Goal: Information Seeking & Learning: Find specific page/section

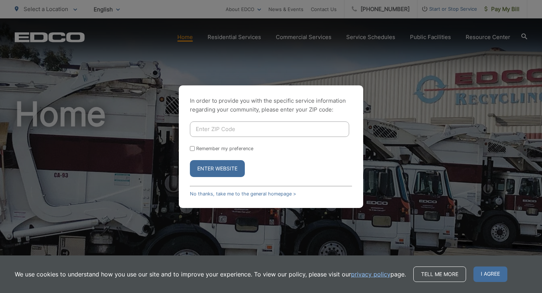
click at [218, 126] on input "Enter ZIP Code" at bounding box center [269, 129] width 159 height 15
type input "90712"
click at [229, 164] on button "Enter Website" at bounding box center [217, 168] width 55 height 17
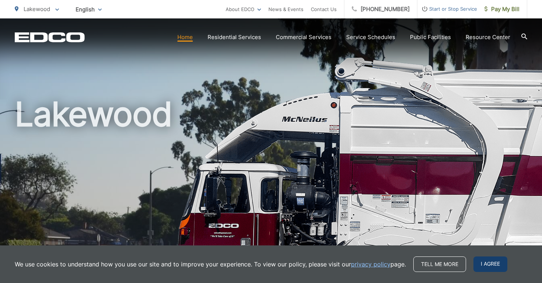
click at [484, 268] on span "I agree" at bounding box center [490, 263] width 34 height 15
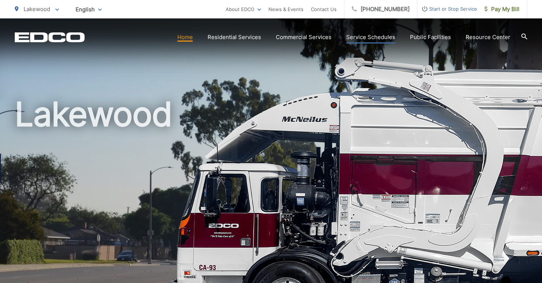
click at [370, 38] on link "Service Schedules" at bounding box center [370, 37] width 49 height 9
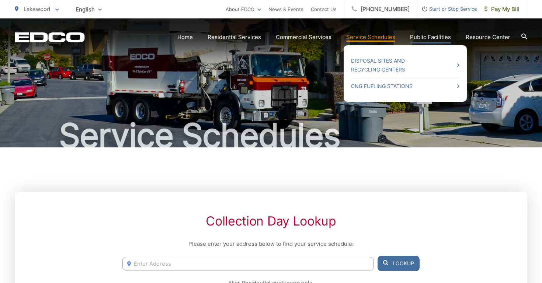
click at [425, 37] on link "Public Facilities" at bounding box center [430, 37] width 41 height 9
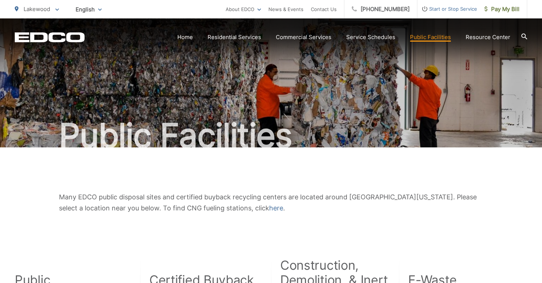
click at [0, 0] on link "Disposal Sites and Recycling Centers" at bounding box center [0, 0] width 0 height 0
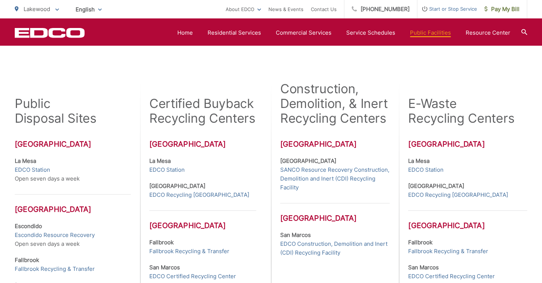
scroll to position [192, 0]
